Goal: Task Accomplishment & Management: Manage account settings

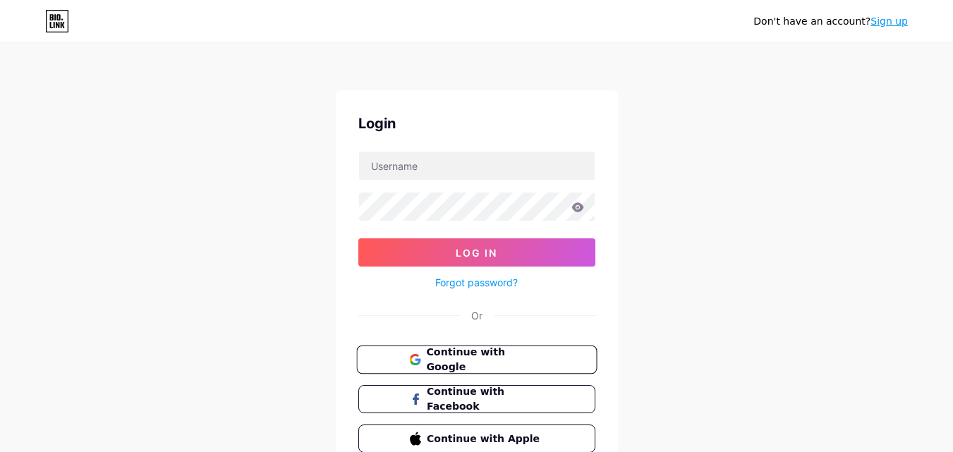
click at [453, 362] on span "Continue with Google" at bounding box center [485, 360] width 118 height 30
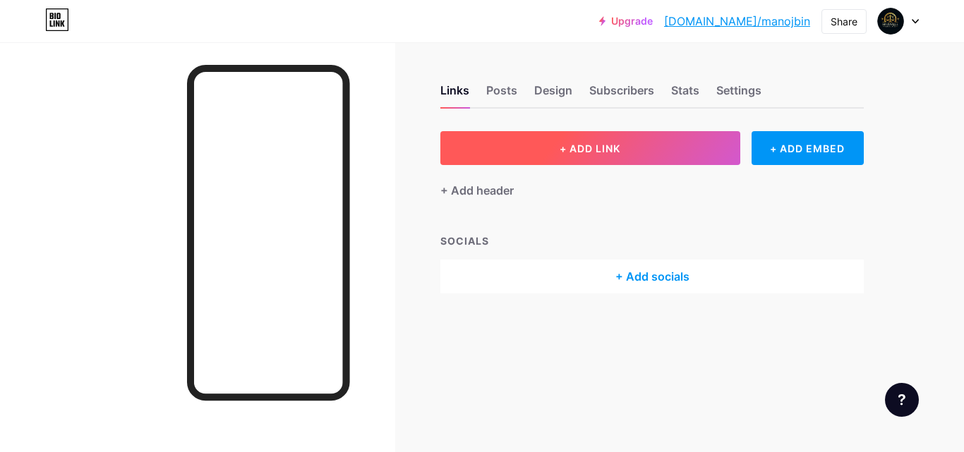
click at [533, 145] on button "+ ADD LINK" at bounding box center [590, 148] width 300 height 34
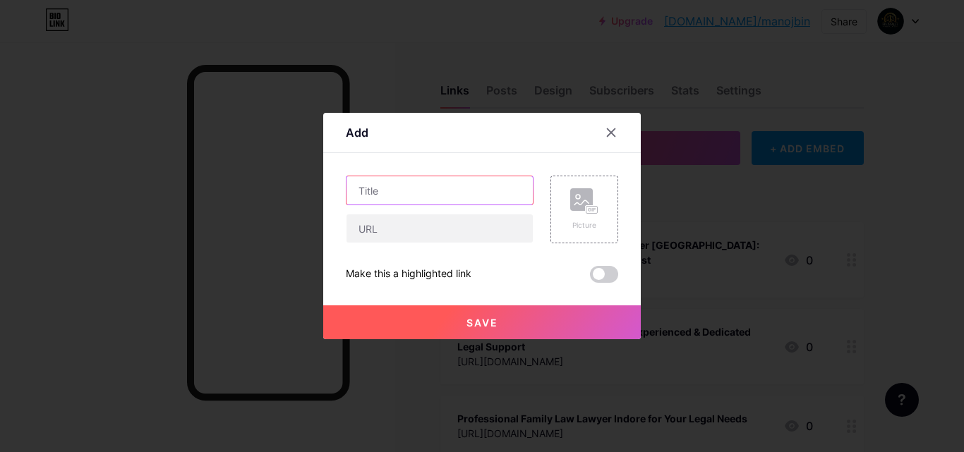
click at [382, 193] on input "text" at bounding box center [439, 190] width 186 height 28
paste input "Skilled Divorce Case Attorney Indore for Quick Resolution"
type input "Skilled Divorce Case Attorney Indore for Quick Resolution"
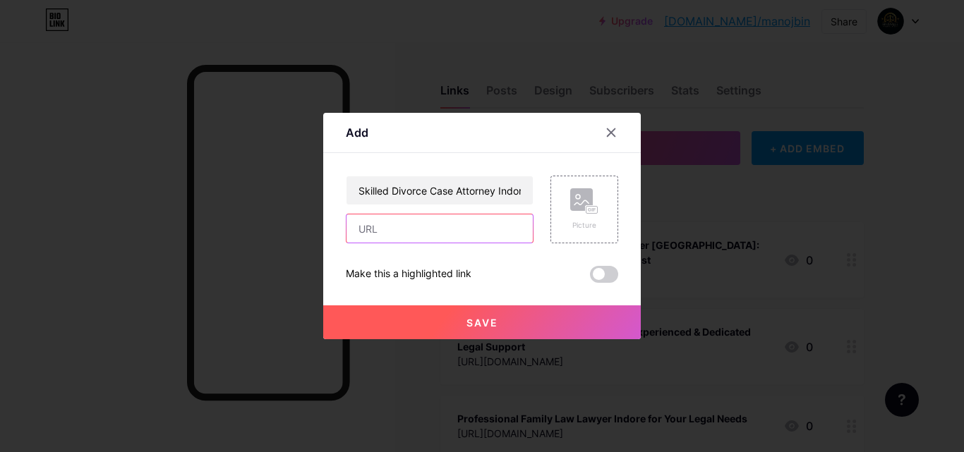
click at [356, 235] on input "text" at bounding box center [439, 228] width 186 height 28
paste input "[URL][DOMAIN_NAME]"
type input "[URL][DOMAIN_NAME]"
click at [411, 322] on button "Save" at bounding box center [481, 322] width 317 height 34
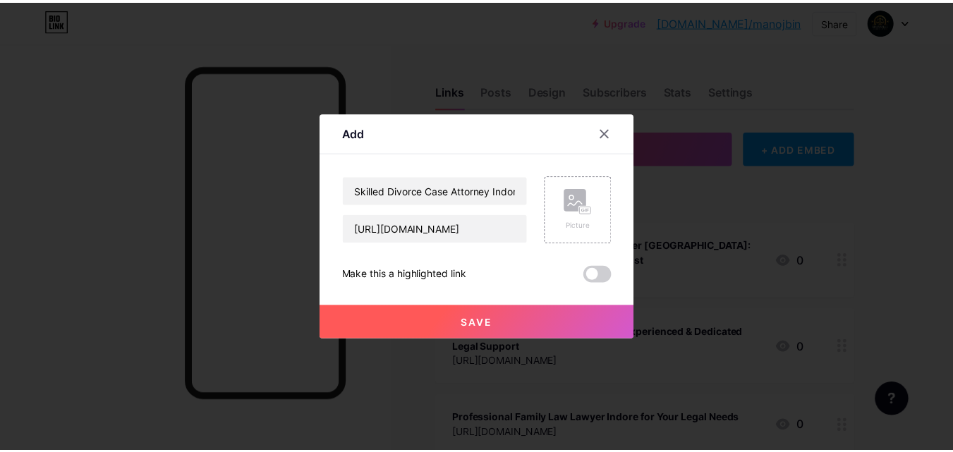
scroll to position [0, 0]
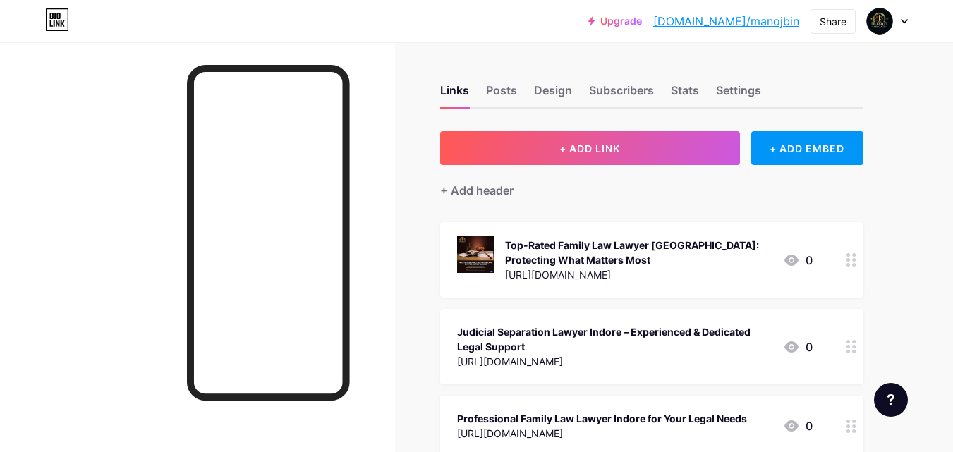
click at [771, 23] on link "[DOMAIN_NAME]/manojbin" at bounding box center [726, 21] width 146 height 17
